Goal: Task Accomplishment & Management: Complete application form

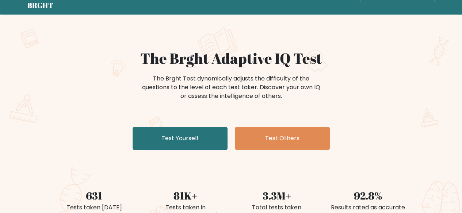
scroll to position [36, 0]
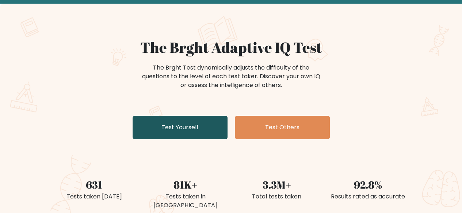
click at [209, 130] on link "Test Yourself" at bounding box center [179, 127] width 95 height 23
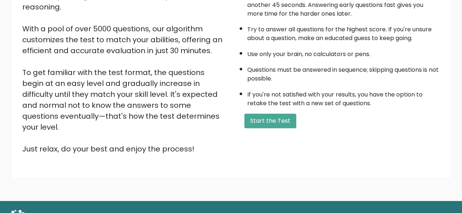
scroll to position [120, 0]
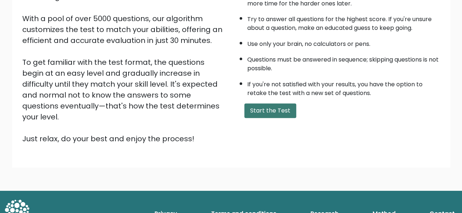
click at [281, 114] on button "Start the Test" at bounding box center [270, 111] width 52 height 15
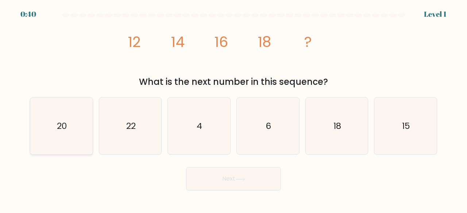
click at [54, 143] on icon "20" at bounding box center [61, 126] width 57 height 57
click at [234, 109] on input "a. 20" at bounding box center [234, 108] width 0 height 2
radio input "true"
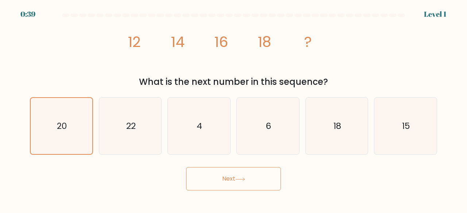
click at [208, 173] on button "Next" at bounding box center [233, 178] width 95 height 23
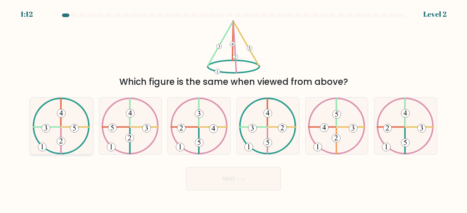
click at [73, 138] on icon at bounding box center [61, 126] width 58 height 57
click at [234, 109] on input "a." at bounding box center [234, 108] width 0 height 2
radio input "true"
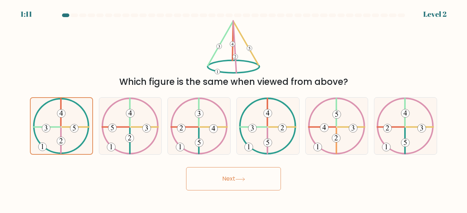
click at [264, 181] on button "Next" at bounding box center [233, 178] width 95 height 23
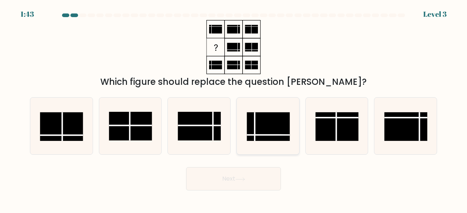
click at [262, 131] on rect at bounding box center [268, 126] width 43 height 29
click at [234, 109] on input "d." at bounding box center [234, 108] width 0 height 2
radio input "true"
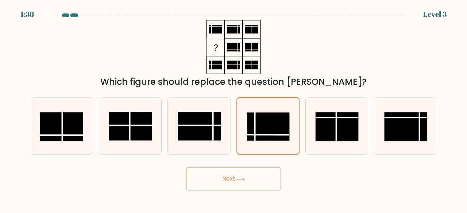
click at [227, 181] on button "Next" at bounding box center [233, 178] width 95 height 23
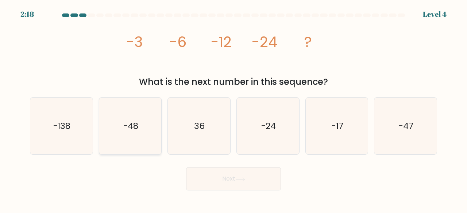
click at [123, 136] on icon "-48" at bounding box center [130, 126] width 57 height 57
click at [234, 109] on input "b. -48" at bounding box center [234, 108] width 0 height 2
radio input "true"
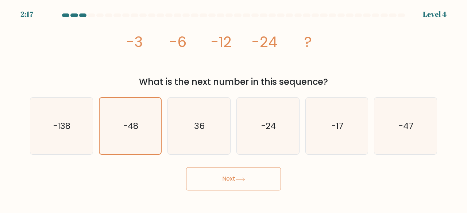
click at [238, 180] on icon at bounding box center [240, 179] width 9 height 3
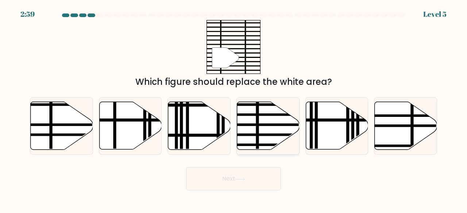
click at [257, 129] on line at bounding box center [257, 101] width 0 height 126
click at [234, 109] on input "d." at bounding box center [234, 108] width 0 height 2
radio input "true"
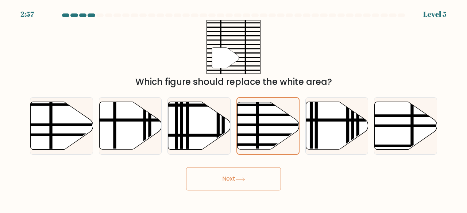
click at [248, 175] on button "Next" at bounding box center [233, 178] width 95 height 23
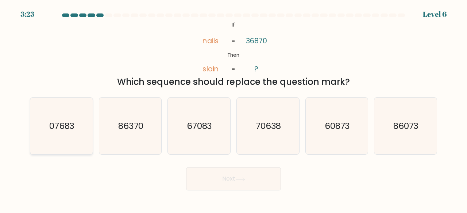
click at [86, 147] on icon "07683" at bounding box center [61, 126] width 57 height 57
click at [234, 109] on input "a. 07683" at bounding box center [234, 108] width 0 height 2
radio input "true"
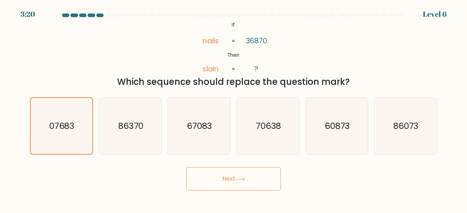
click at [233, 179] on button "Next" at bounding box center [233, 178] width 95 height 23
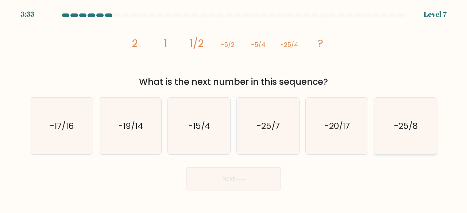
click at [426, 139] on icon "-25/8" at bounding box center [405, 126] width 57 height 57
click at [234, 109] on input "f. -25/8" at bounding box center [234, 108] width 0 height 2
radio input "true"
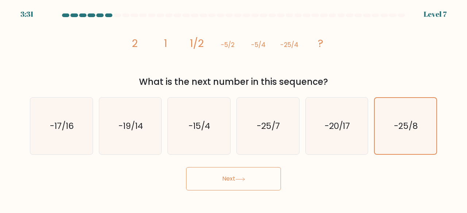
click at [242, 181] on icon at bounding box center [240, 180] width 10 height 4
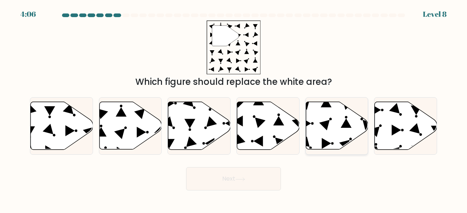
click at [317, 131] on icon at bounding box center [337, 126] width 62 height 48
click at [234, 109] on input "e." at bounding box center [234, 108] width 0 height 2
radio input "true"
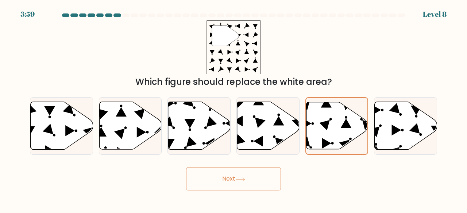
click at [248, 181] on button "Next" at bounding box center [233, 178] width 95 height 23
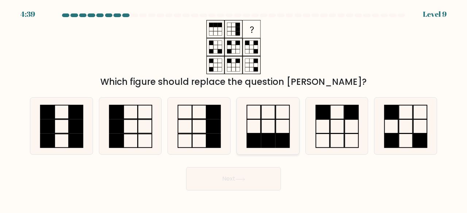
click at [261, 137] on rect at bounding box center [268, 141] width 14 height 14
click at [234, 109] on input "d." at bounding box center [234, 108] width 0 height 2
radio input "true"
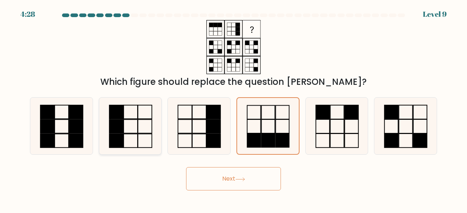
click at [122, 127] on rect at bounding box center [116, 127] width 14 height 14
click at [234, 109] on input "b." at bounding box center [234, 108] width 0 height 2
radio input "true"
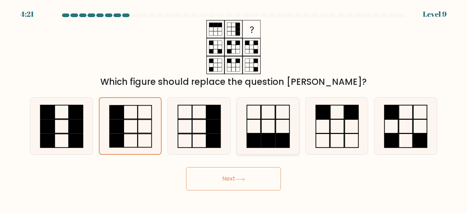
click at [275, 119] on rect at bounding box center [268, 112] width 14 height 14
click at [234, 109] on input "d." at bounding box center [234, 108] width 0 height 2
radio input "true"
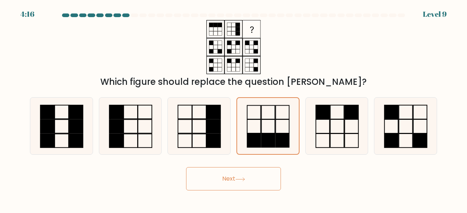
click at [262, 183] on button "Next" at bounding box center [233, 178] width 95 height 23
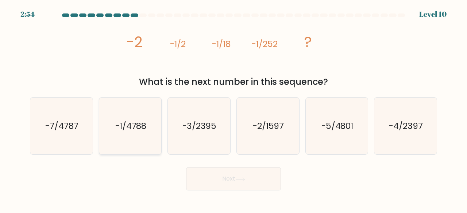
click at [137, 140] on icon "-1/4788" at bounding box center [130, 126] width 57 height 57
click at [234, 109] on input "b. -1/4788" at bounding box center [234, 108] width 0 height 2
radio input "true"
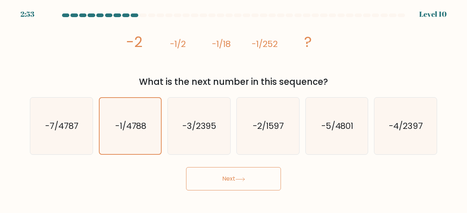
click at [242, 179] on icon at bounding box center [240, 180] width 10 height 4
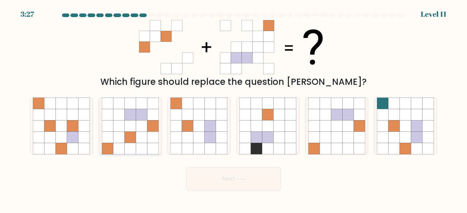
click at [126, 132] on icon at bounding box center [129, 126] width 11 height 11
click at [234, 109] on input "b." at bounding box center [234, 108] width 0 height 2
radio input "true"
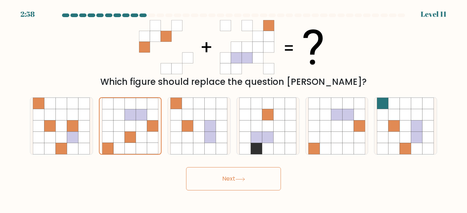
click at [243, 181] on icon at bounding box center [240, 180] width 10 height 4
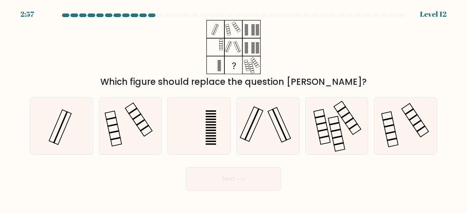
click at [243, 183] on button "Next" at bounding box center [233, 178] width 95 height 23
click at [305, 190] on div "Next" at bounding box center [234, 177] width 416 height 27
click at [141, 119] on icon at bounding box center [130, 126] width 57 height 57
click at [234, 109] on input "b." at bounding box center [234, 108] width 0 height 2
radio input "true"
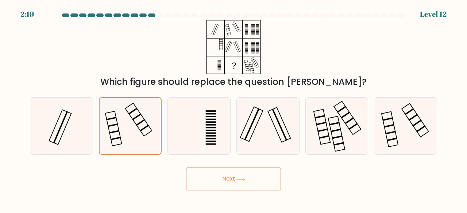
click at [217, 181] on button "Next" at bounding box center [233, 178] width 95 height 23
click at [230, 177] on button "Next" at bounding box center [233, 178] width 95 height 23
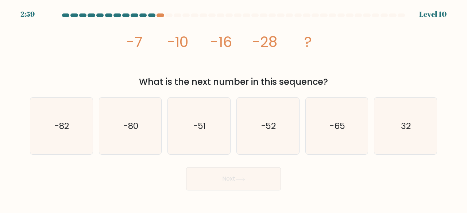
click at [311, 179] on div "Next" at bounding box center [234, 177] width 416 height 27
click at [271, 124] on text "-52" at bounding box center [268, 126] width 15 height 12
click at [234, 109] on input "d. -52" at bounding box center [234, 108] width 0 height 2
radio input "true"
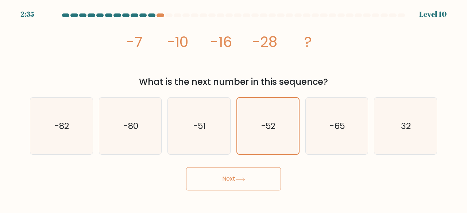
click at [244, 176] on button "Next" at bounding box center [233, 178] width 95 height 23
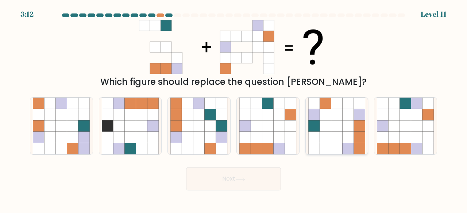
click at [326, 135] on icon at bounding box center [325, 137] width 11 height 11
click at [234, 109] on input "e." at bounding box center [234, 108] width 0 height 2
radio input "true"
click at [405, 126] on icon at bounding box center [405, 126] width 11 height 11
click at [234, 109] on input "f." at bounding box center [234, 108] width 0 height 2
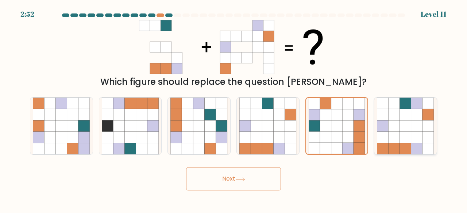
radio input "true"
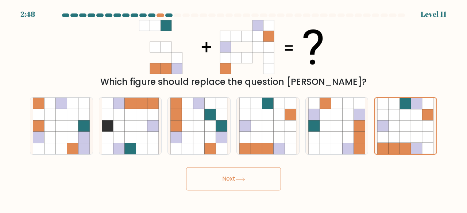
click at [235, 179] on button "Next" at bounding box center [233, 178] width 95 height 23
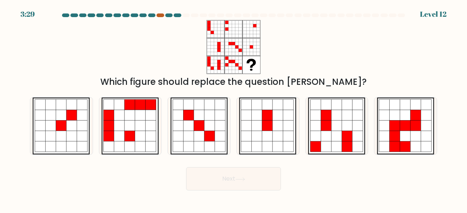
click at [162, 16] on div at bounding box center [160, 16] width 7 height 4
click at [161, 16] on div at bounding box center [160, 16] width 7 height 4
click at [158, 18] on div at bounding box center [234, 17] width 416 height 7
click at [160, 14] on div at bounding box center [160, 16] width 7 height 4
click at [160, 15] on div at bounding box center [160, 16] width 7 height 4
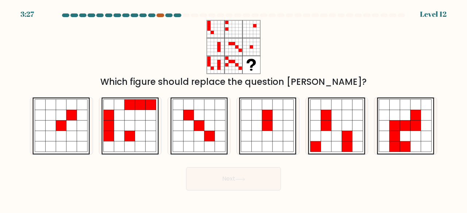
click at [161, 16] on div at bounding box center [160, 16] width 7 height 4
click at [160, 16] on div at bounding box center [160, 16] width 7 height 4
click at [69, 130] on icon at bounding box center [72, 126] width 11 height 11
click at [234, 109] on input "a." at bounding box center [234, 108] width 0 height 2
radio input "true"
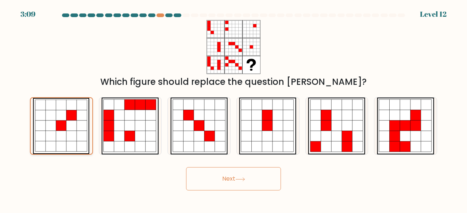
click at [69, 130] on icon at bounding box center [72, 126] width 11 height 11
click at [234, 109] on input "a." at bounding box center [234, 108] width 0 height 2
click at [231, 175] on button "Next" at bounding box center [233, 178] width 95 height 23
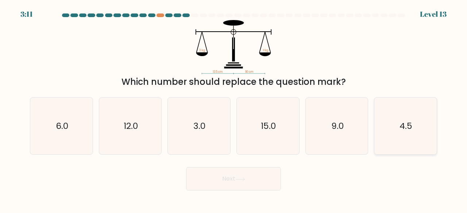
click at [409, 132] on icon "4.5" at bounding box center [405, 126] width 57 height 57
click at [234, 109] on input "f. 4.5" at bounding box center [234, 108] width 0 height 2
radio input "true"
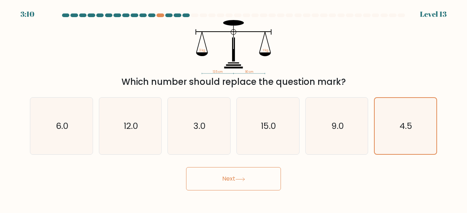
click at [271, 184] on button "Next" at bounding box center [233, 178] width 95 height 23
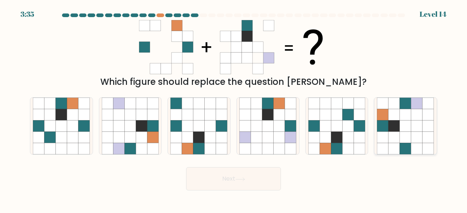
click at [416, 129] on icon at bounding box center [416, 126] width 11 height 11
click at [234, 109] on input "f." at bounding box center [234, 108] width 0 height 2
radio input "true"
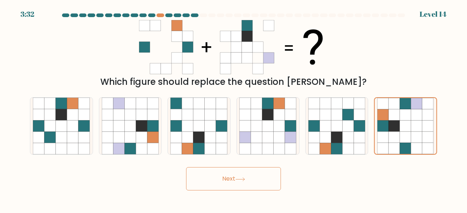
click at [242, 183] on button "Next" at bounding box center [233, 178] width 95 height 23
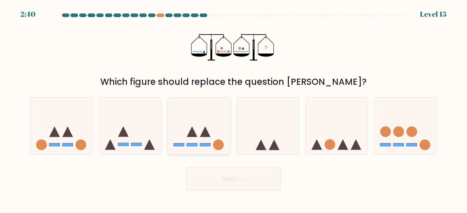
click at [182, 128] on icon at bounding box center [199, 125] width 62 height 51
click at [234, 109] on input "c." at bounding box center [234, 108] width 0 height 2
radio input "true"
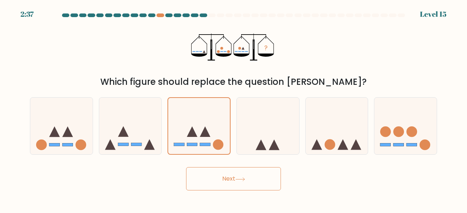
click at [234, 180] on button "Next" at bounding box center [233, 178] width 95 height 23
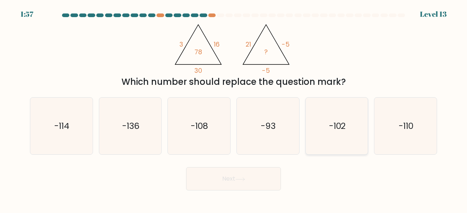
click at [325, 130] on icon "-102" at bounding box center [336, 126] width 57 height 57
click at [234, 109] on input "e. -102" at bounding box center [234, 108] width 0 height 2
radio input "true"
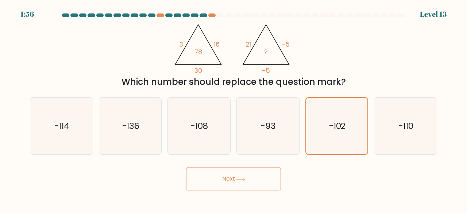
click at [223, 181] on button "Next" at bounding box center [233, 178] width 95 height 23
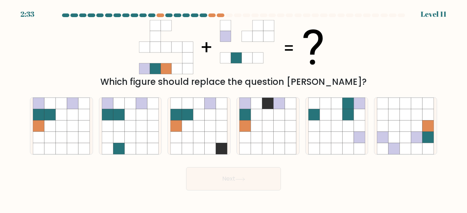
click at [403, 16] on div at bounding box center [401, 16] width 7 height 4
click at [55, 145] on icon at bounding box center [49, 148] width 11 height 11
click at [234, 109] on input "a." at bounding box center [234, 108] width 0 height 2
radio input "true"
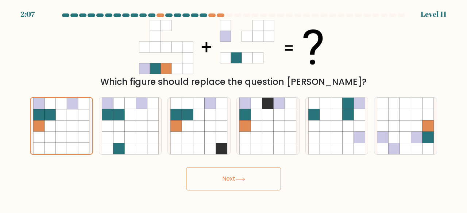
click at [217, 179] on button "Next" at bounding box center [233, 178] width 95 height 23
